Goal: Task Accomplishment & Management: Manage account settings

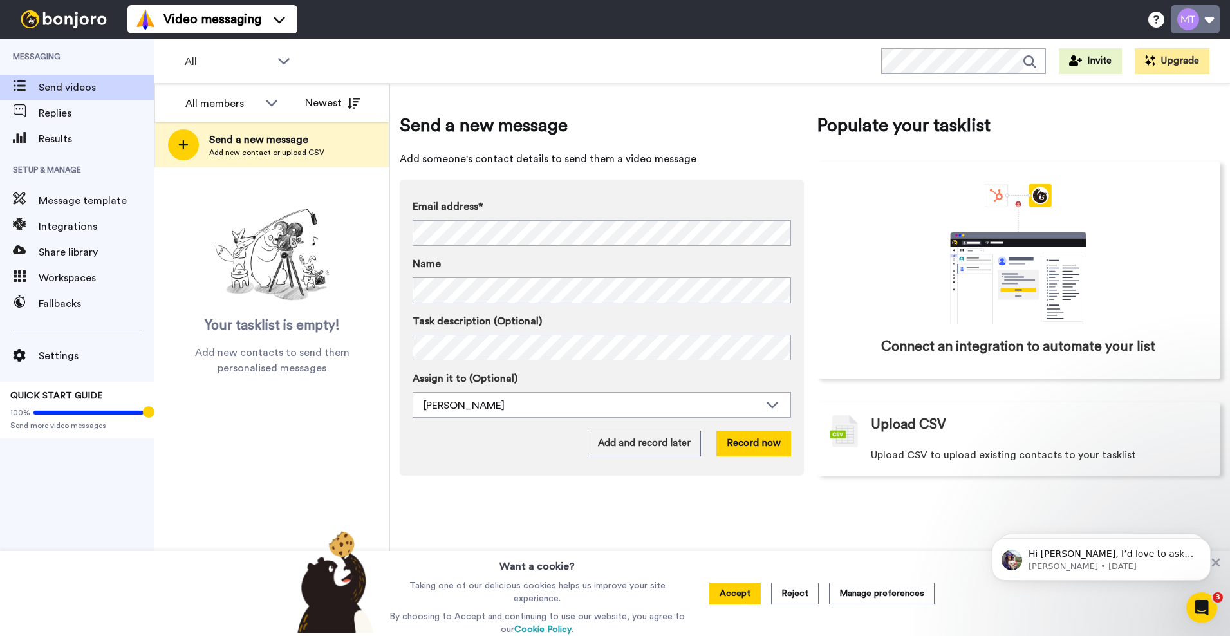
click at [1195, 19] on button at bounding box center [1194, 19] width 49 height 28
